Goal: Task Accomplishment & Management: Use online tool/utility

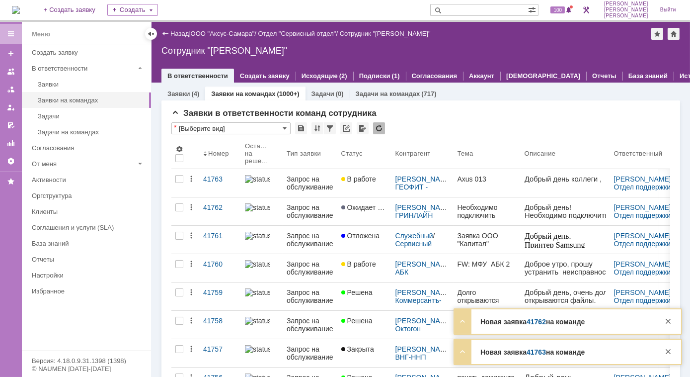
click at [250, 175] on img at bounding box center [257, 179] width 25 height 8
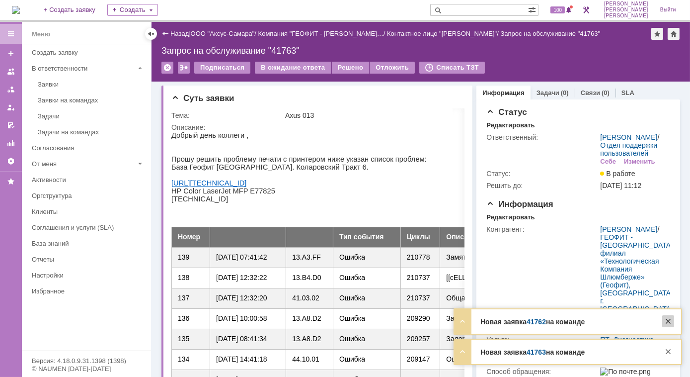
click at [670, 321] on div at bounding box center [668, 321] width 12 height 12
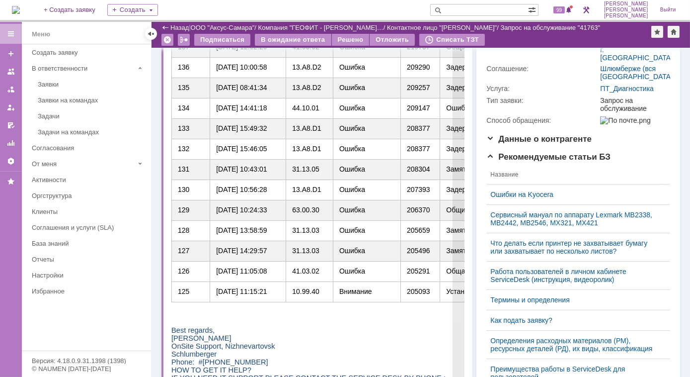
scroll to position [271, 0]
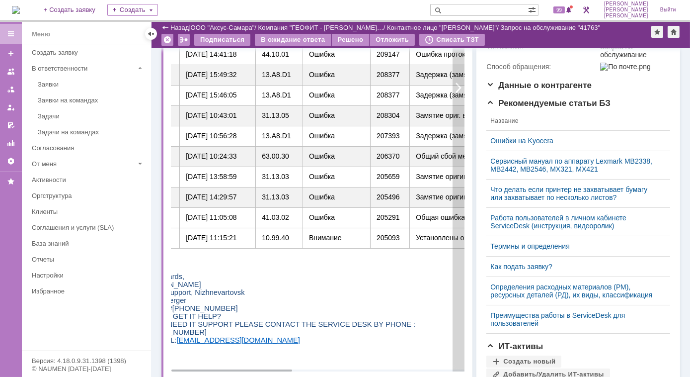
click at [453, 87] on div at bounding box center [459, 87] width 12 height 567
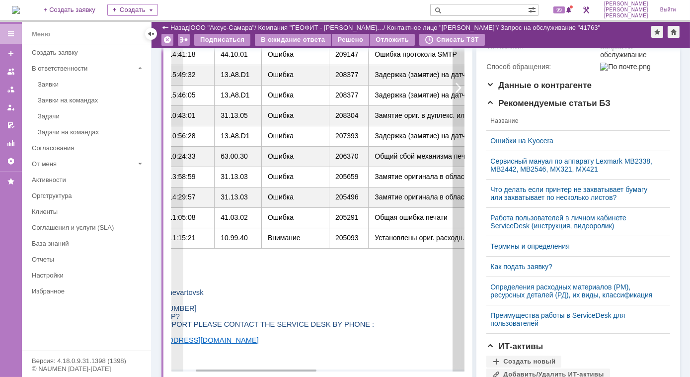
click at [456, 86] on div at bounding box center [459, 87] width 12 height 567
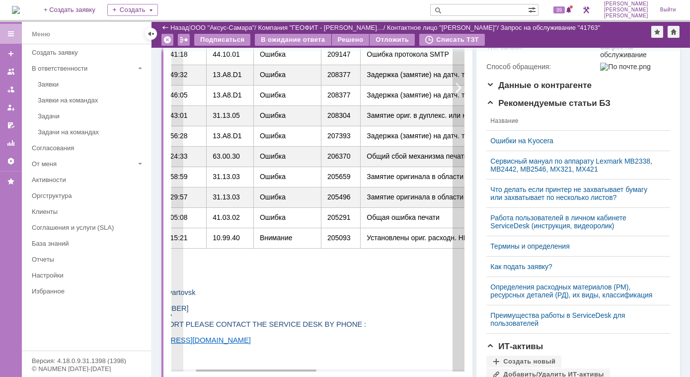
click at [456, 86] on div at bounding box center [459, 87] width 12 height 567
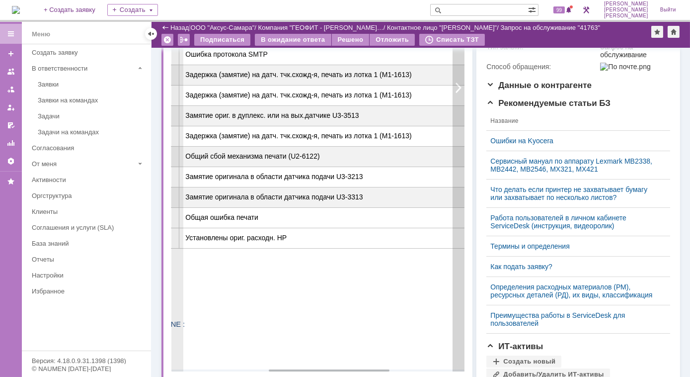
click at [456, 86] on div at bounding box center [459, 87] width 12 height 567
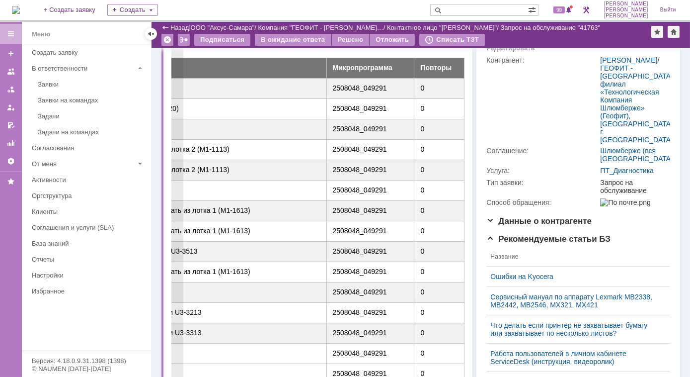
scroll to position [180, 0]
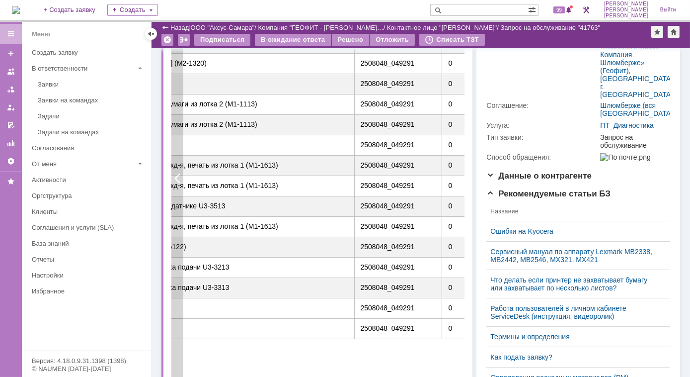
click at [179, 174] on div at bounding box center [177, 177] width 12 height 567
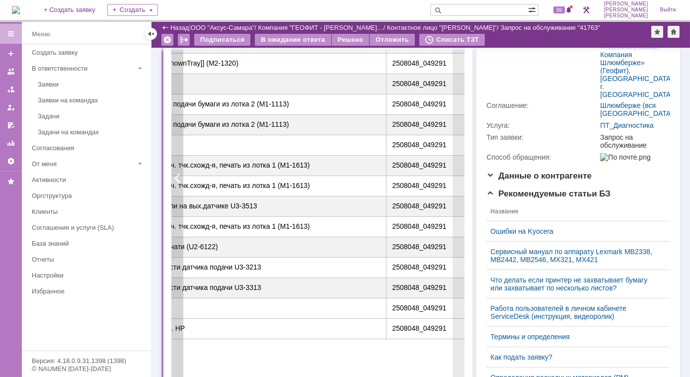
click at [179, 174] on div at bounding box center [177, 177] width 12 height 567
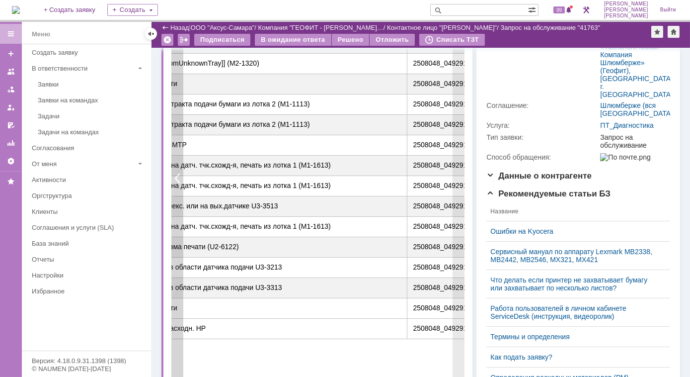
click at [179, 174] on div at bounding box center [177, 177] width 12 height 567
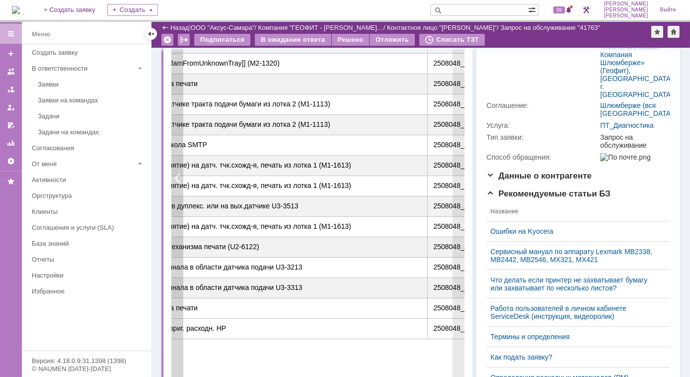
click at [179, 174] on div at bounding box center [177, 177] width 12 height 567
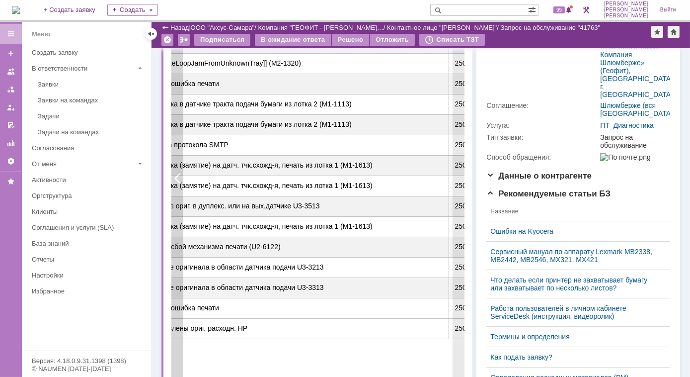
click at [179, 174] on div at bounding box center [177, 177] width 12 height 567
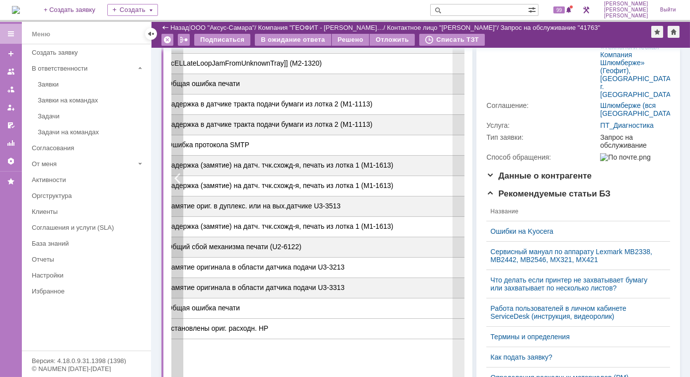
click at [179, 174] on div at bounding box center [177, 177] width 12 height 567
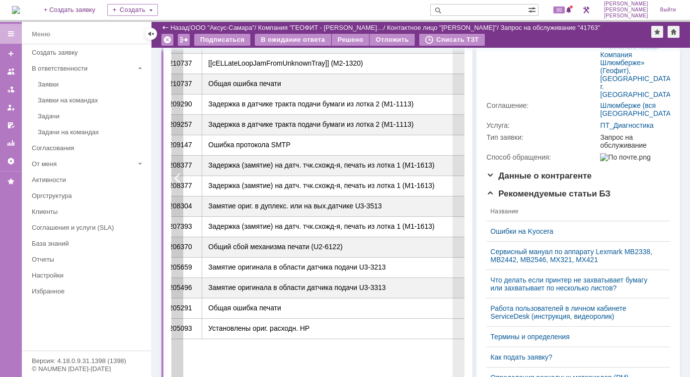
click at [180, 173] on div at bounding box center [177, 177] width 12 height 567
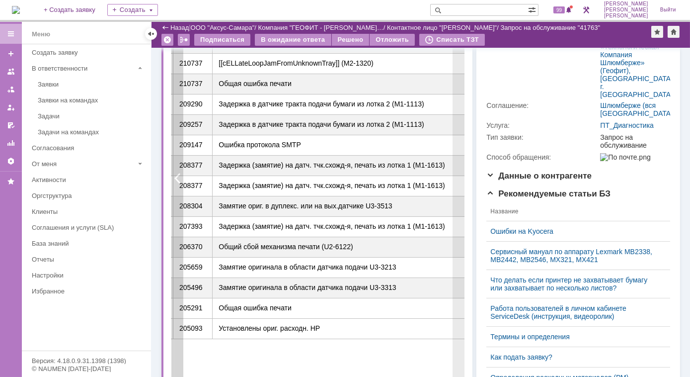
click at [180, 173] on div at bounding box center [177, 177] width 12 height 567
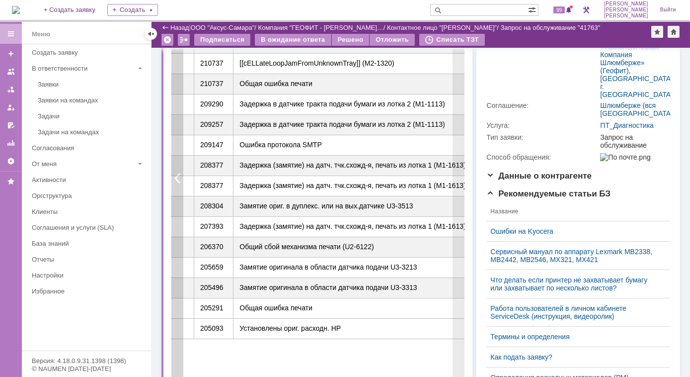
click at [180, 173] on div at bounding box center [177, 177] width 12 height 567
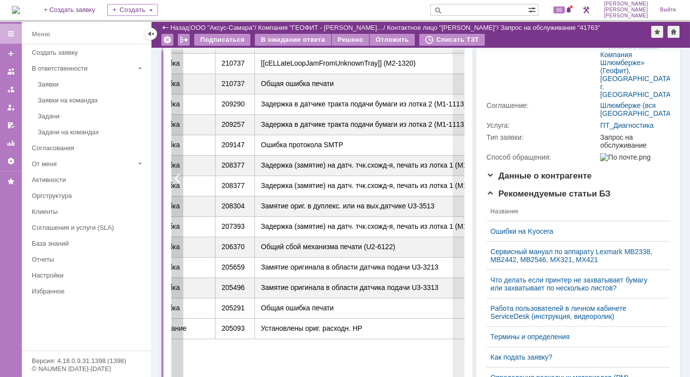
click at [180, 173] on div at bounding box center [177, 177] width 12 height 567
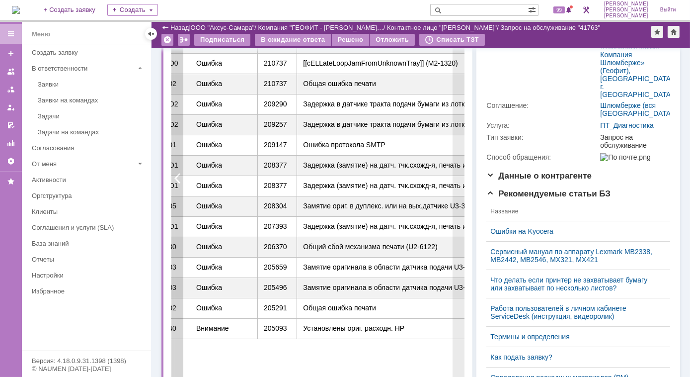
click at [180, 173] on div at bounding box center [177, 177] width 12 height 567
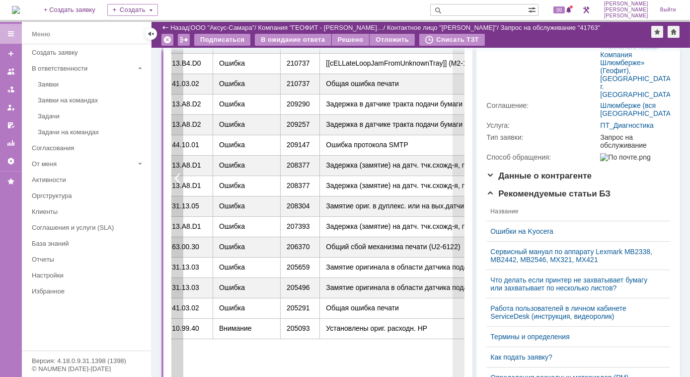
click at [180, 173] on div at bounding box center [177, 177] width 12 height 567
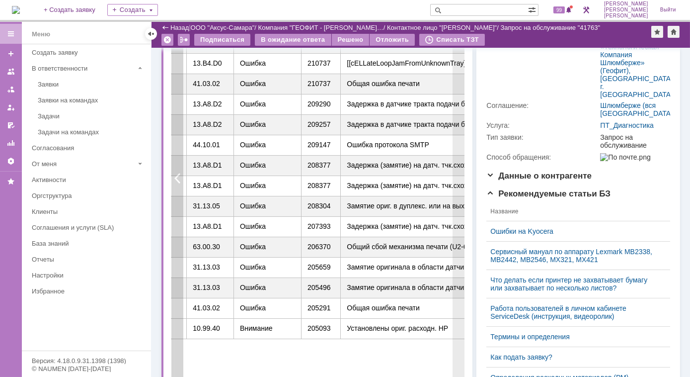
click at [180, 176] on div at bounding box center [177, 177] width 12 height 567
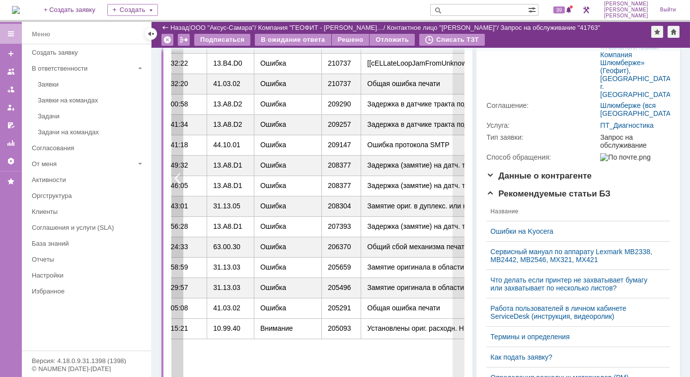
click at [180, 176] on div at bounding box center [177, 177] width 12 height 567
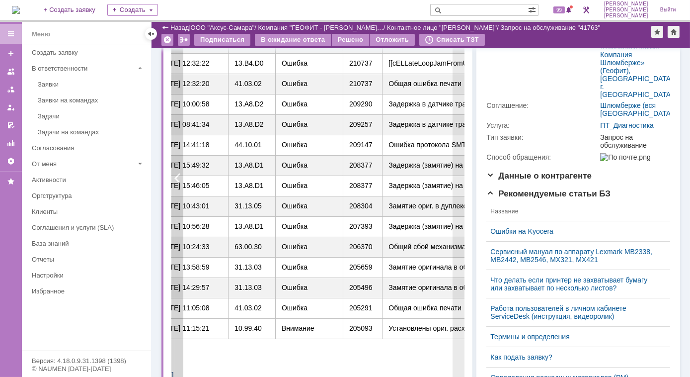
click at [180, 176] on div at bounding box center [177, 177] width 12 height 567
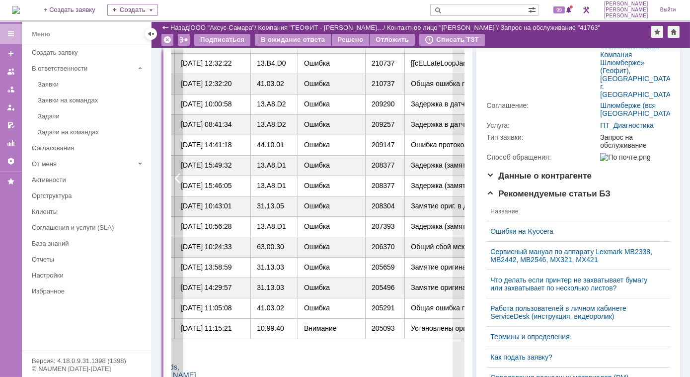
click at [180, 176] on div at bounding box center [177, 177] width 12 height 567
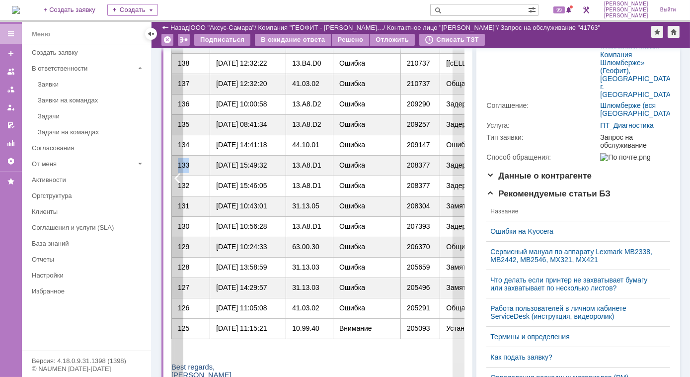
click at [180, 169] on span "133" at bounding box center [182, 165] width 11 height 8
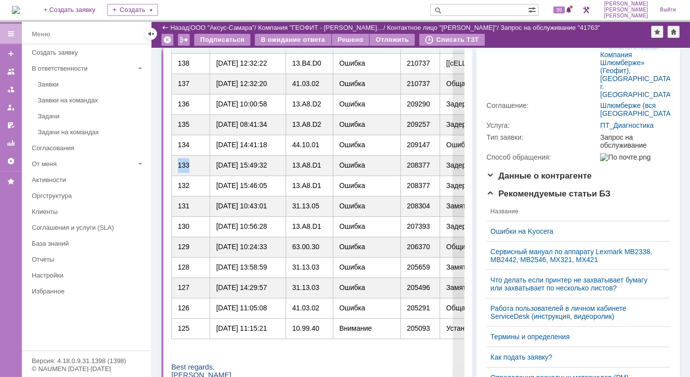
drag, startPoint x: 351, startPoint y: 93, endPoint x: 180, endPoint y: 177, distance: 190.2
click at [180, 169] on span "133" at bounding box center [182, 165] width 11 height 8
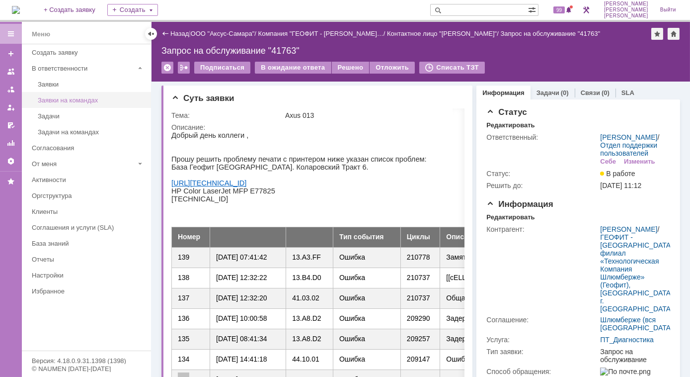
click at [76, 100] on div "Заявки на командах" at bounding box center [91, 99] width 107 height 7
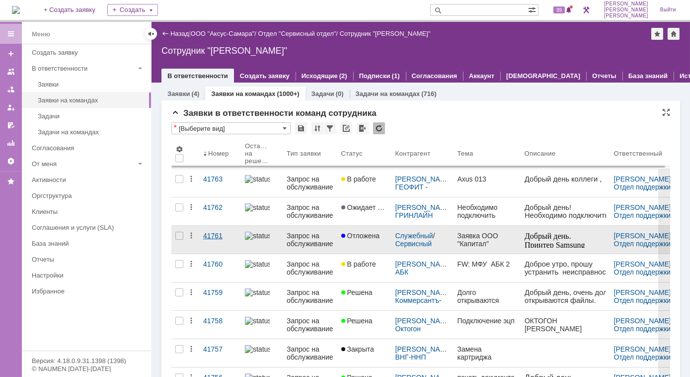
click at [209, 235] on div "41761" at bounding box center [220, 236] width 34 height 8
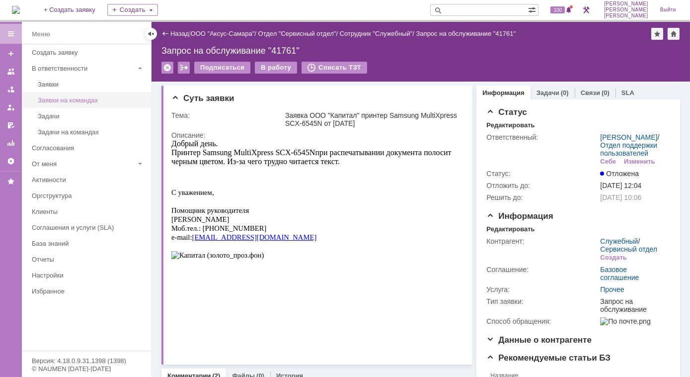
click at [76, 104] on link "Заявки на командах" at bounding box center [91, 99] width 115 height 15
